Goal: Navigation & Orientation: Find specific page/section

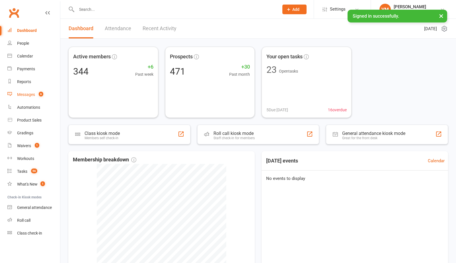
click at [25, 98] on link "Messages 6" at bounding box center [33, 94] width 53 height 13
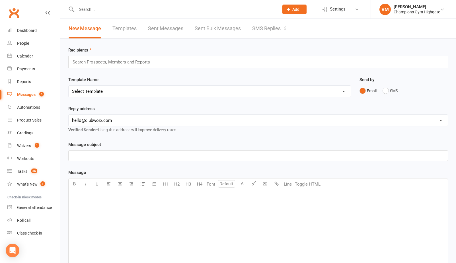
click at [271, 32] on link "SMS Replies 6" at bounding box center [269, 29] width 34 height 20
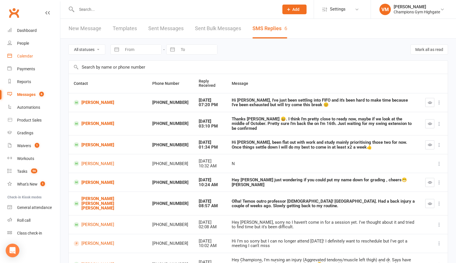
click at [28, 55] on div "Calendar" at bounding box center [25, 56] width 16 height 5
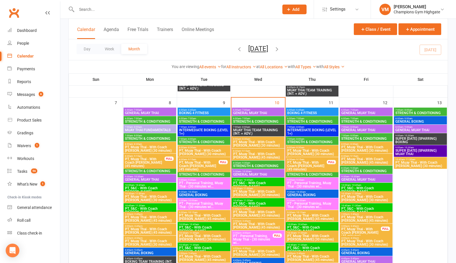
scroll to position [279, 0]
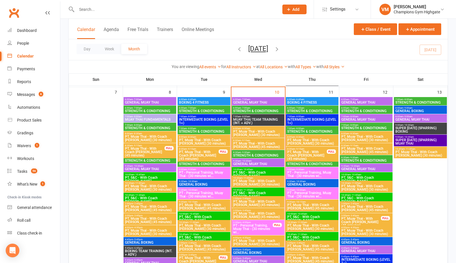
click at [258, 154] on span "STRENGTH & CONDITIONING" at bounding box center [258, 155] width 50 height 3
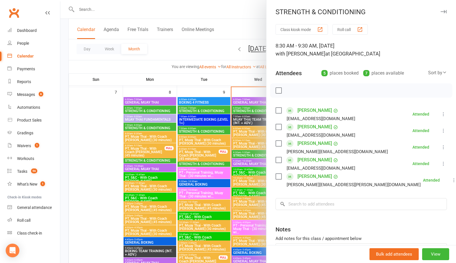
click at [247, 154] on div at bounding box center [258, 131] width 396 height 263
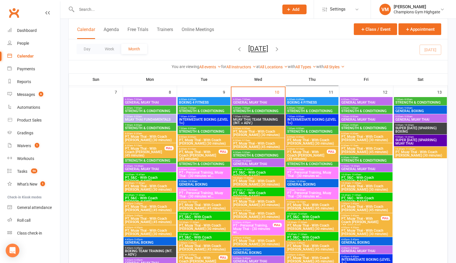
click at [294, 161] on span "8:30am - 9:30am" at bounding box center [312, 161] width 50 height 3
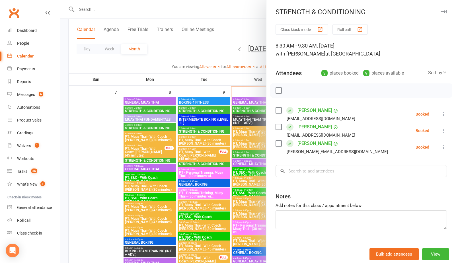
click at [244, 168] on div at bounding box center [258, 131] width 396 height 263
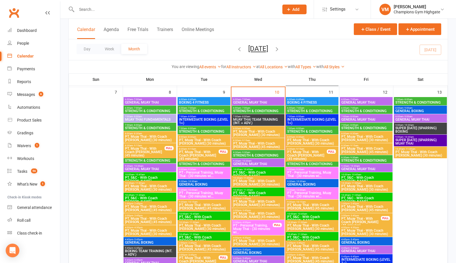
click at [309, 132] on span "STRENGTH & CONDITIONING" at bounding box center [312, 131] width 50 height 3
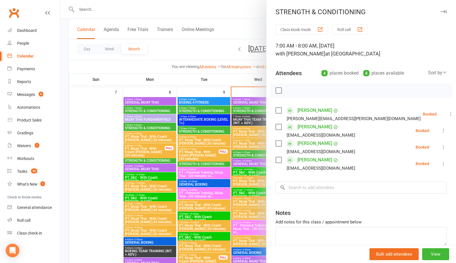
click at [228, 173] on div at bounding box center [258, 131] width 396 height 263
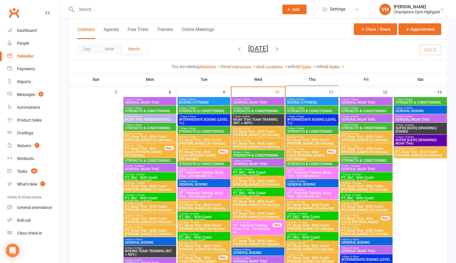
click at [308, 161] on span "8:30am - 9:30am" at bounding box center [312, 161] width 50 height 3
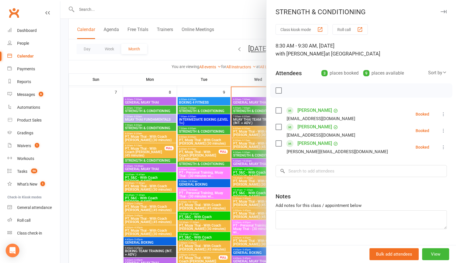
click at [226, 168] on div at bounding box center [258, 131] width 396 height 263
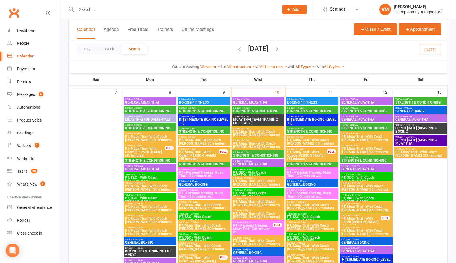
click at [204, 149] on span "8:30am - 9:15am" at bounding box center [199, 149] width 40 height 3
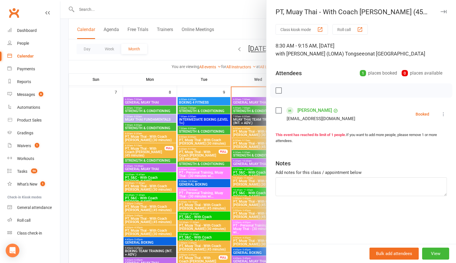
click at [192, 158] on div at bounding box center [258, 131] width 396 height 263
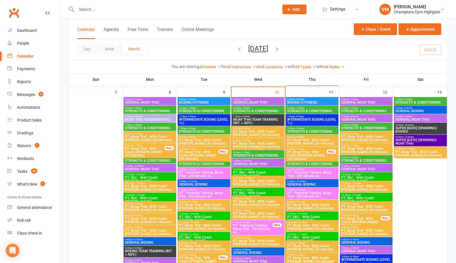
click at [159, 149] on span "PT, Muay Thai - With Coach [PERSON_NAME] (45 minutes)" at bounding box center [145, 152] width 40 height 10
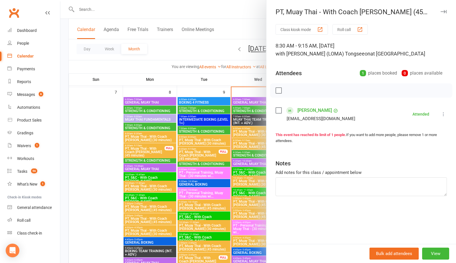
click at [159, 149] on div at bounding box center [258, 131] width 396 height 263
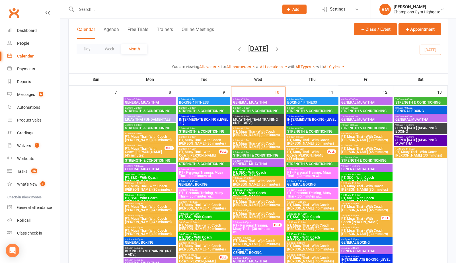
click at [312, 154] on span "PT, Muay Thai - With Coach [PERSON_NAME] (45 minutes)" at bounding box center [307, 155] width 40 height 10
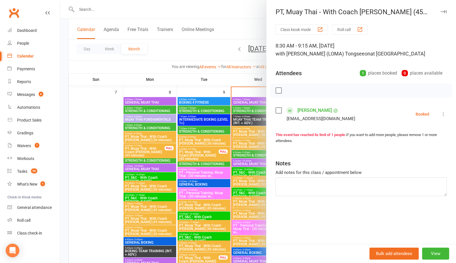
click at [250, 170] on div at bounding box center [258, 131] width 396 height 263
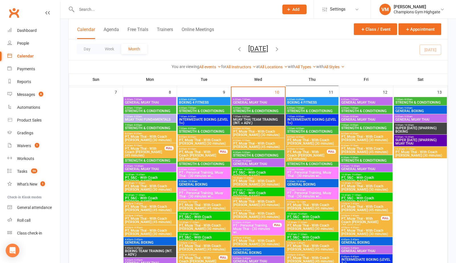
click at [345, 147] on span "PT, Muay Thai - With Coach [PERSON_NAME] (45 minutes)" at bounding box center [366, 150] width 50 height 7
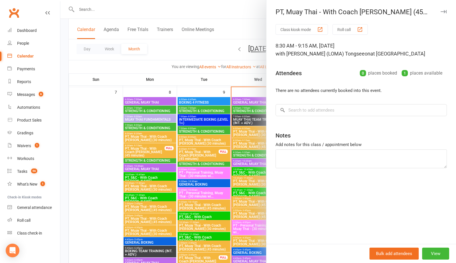
click at [226, 176] on div at bounding box center [258, 131] width 396 height 263
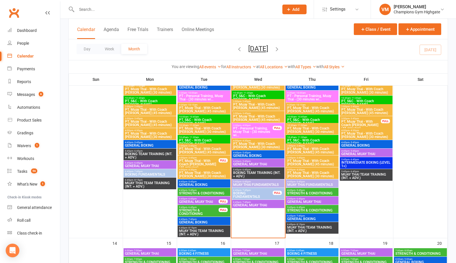
scroll to position [380, 0]
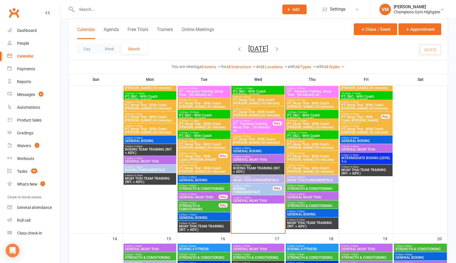
click at [310, 186] on span "4:45pm - 5:45pm" at bounding box center [312, 186] width 50 height 3
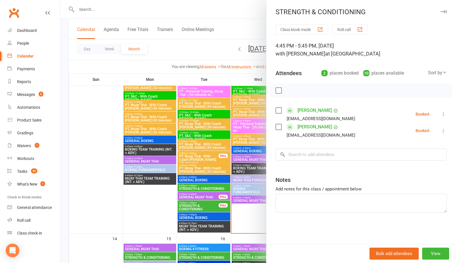
click at [150, 204] on div at bounding box center [258, 131] width 396 height 263
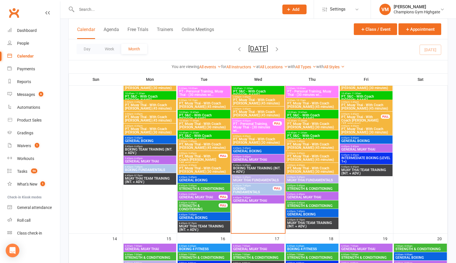
click at [324, 204] on span "STRENGTH & CONDITIONING" at bounding box center [312, 205] width 50 height 3
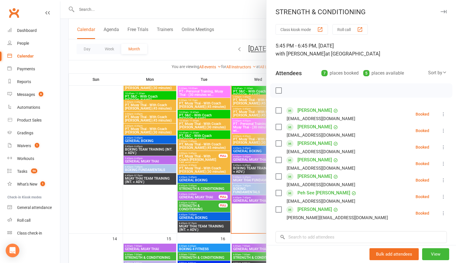
click at [118, 202] on div at bounding box center [258, 131] width 396 height 263
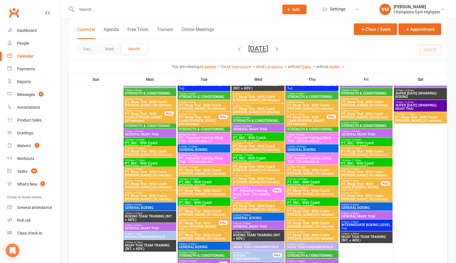
scroll to position [294, 0]
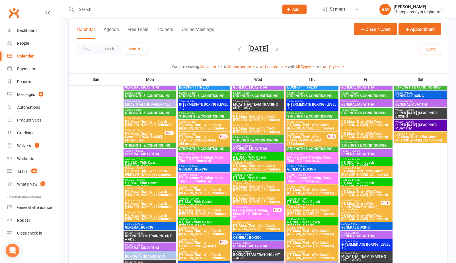
click at [312, 116] on span "STRENGTH & CONDITIONING" at bounding box center [312, 116] width 50 height 3
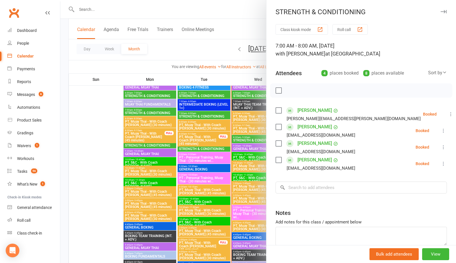
click at [201, 181] on div at bounding box center [258, 131] width 396 height 263
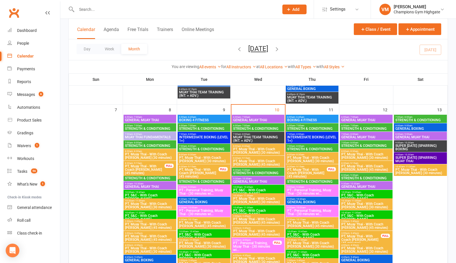
scroll to position [217, 0]
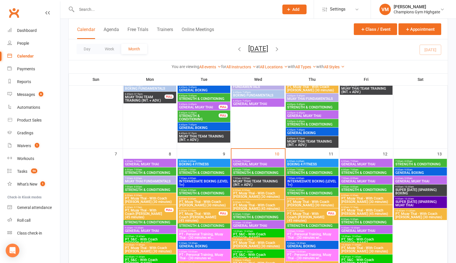
click at [302, 170] on span "- 7:00am" at bounding box center [299, 170] width 9 height 3
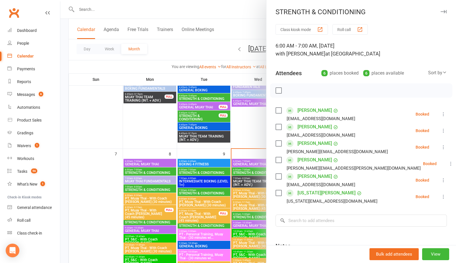
click at [254, 126] on div at bounding box center [258, 131] width 396 height 263
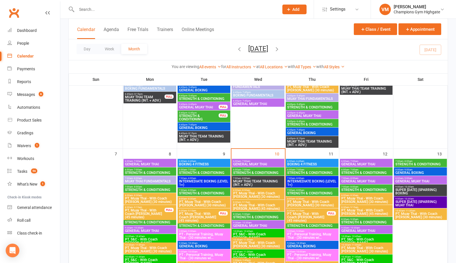
click at [362, 173] on span "STRENGTH & CONDITIONING" at bounding box center [366, 172] width 50 height 3
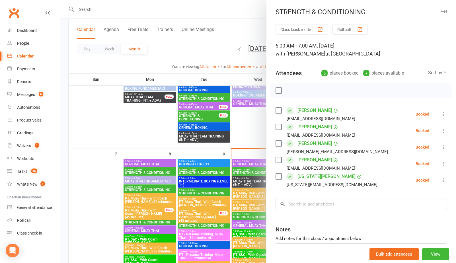
click at [251, 109] on div at bounding box center [258, 131] width 396 height 263
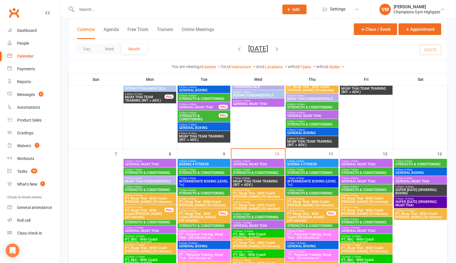
click at [429, 167] on div "7:00am - 8:00am STRENGTH & CONDITIONING" at bounding box center [420, 163] width 53 height 8
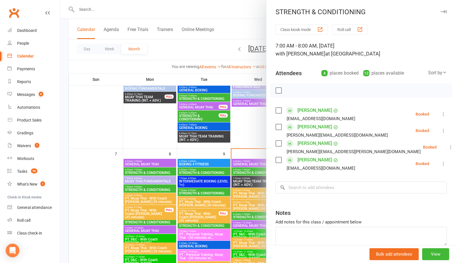
click at [245, 117] on div at bounding box center [258, 131] width 396 height 263
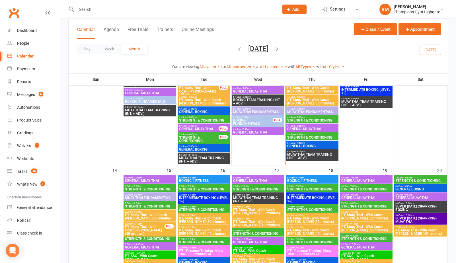
scroll to position [449, 0]
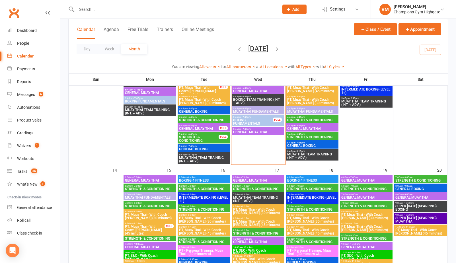
click at [308, 190] on span "STRENGTH & CONDITIONING" at bounding box center [312, 188] width 50 height 3
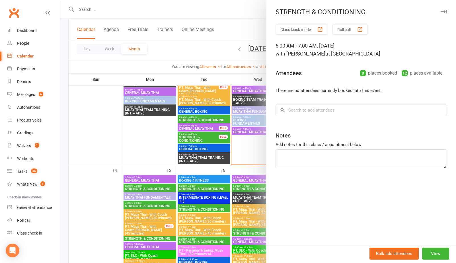
click at [247, 163] on div at bounding box center [258, 131] width 396 height 263
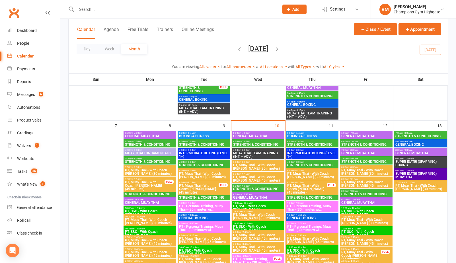
scroll to position [245, 0]
